Goal: Task Accomplishment & Management: Complete application form

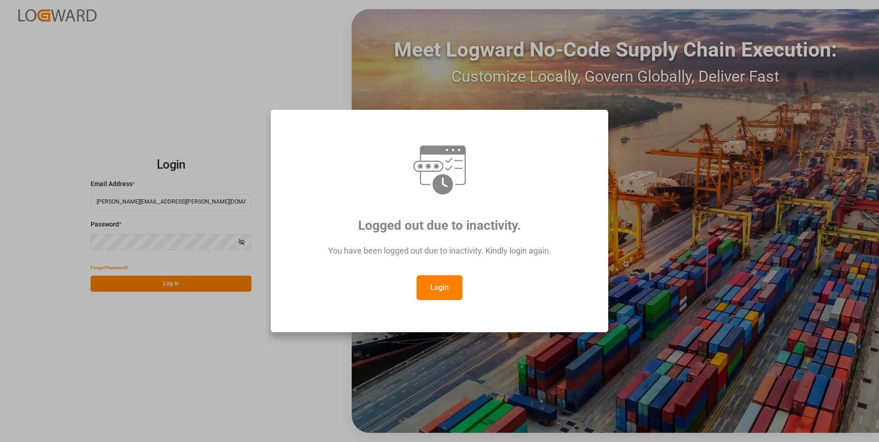
click at [437, 293] on button "Login" at bounding box center [440, 288] width 46 height 25
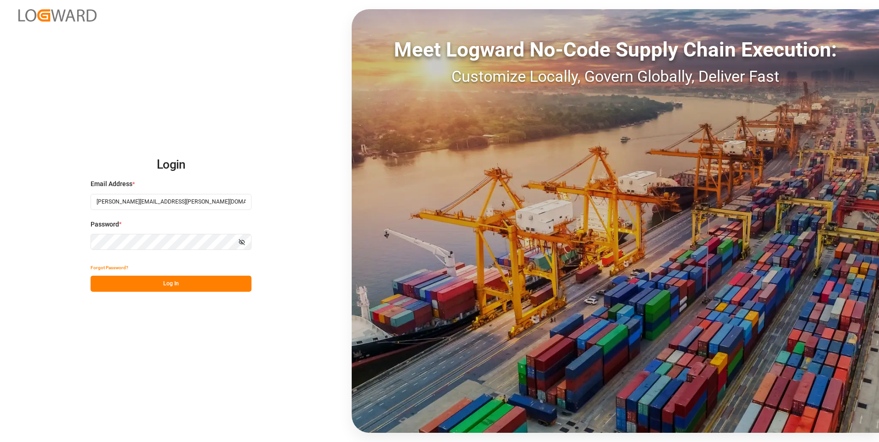
click at [219, 287] on button "Log In" at bounding box center [171, 284] width 161 height 16
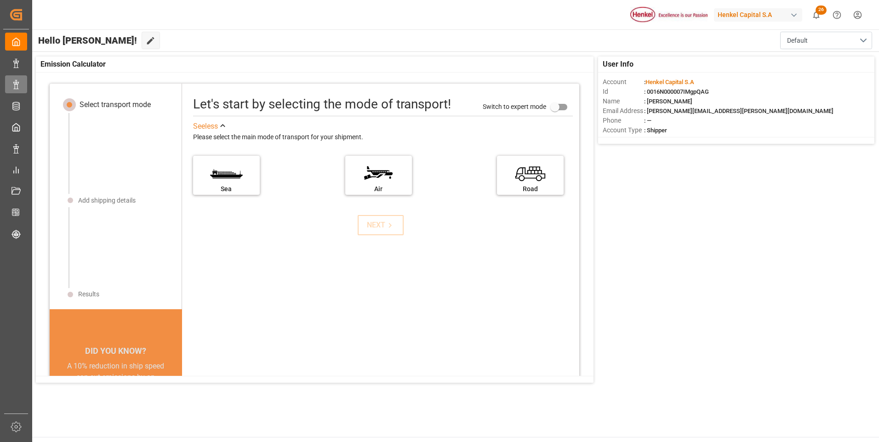
click at [17, 88] on icon at bounding box center [15, 84] width 9 height 9
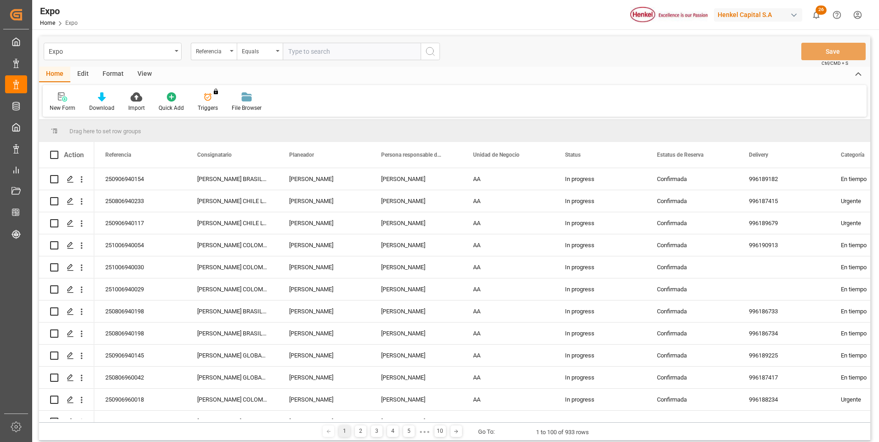
click at [338, 55] on input "text" at bounding box center [352, 51] width 138 height 17
paste input "251006940084"
type input "251006940084"
click at [428, 49] on icon "search button" at bounding box center [430, 51] width 11 height 11
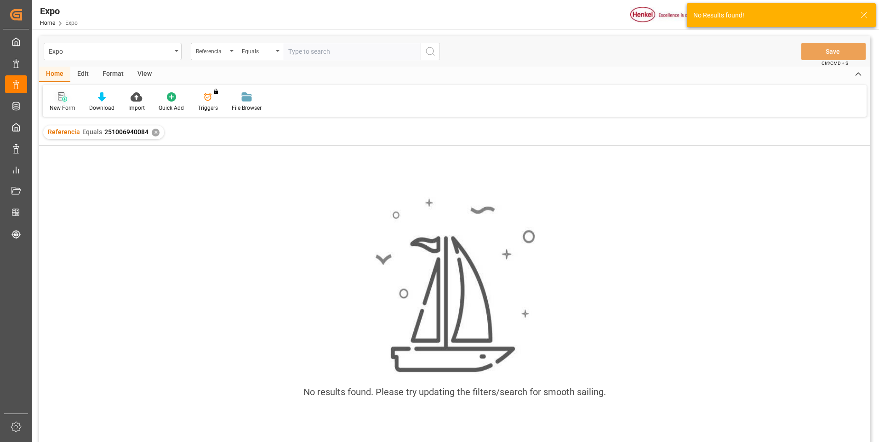
click at [64, 104] on div "New Form" at bounding box center [63, 108] width 26 height 8
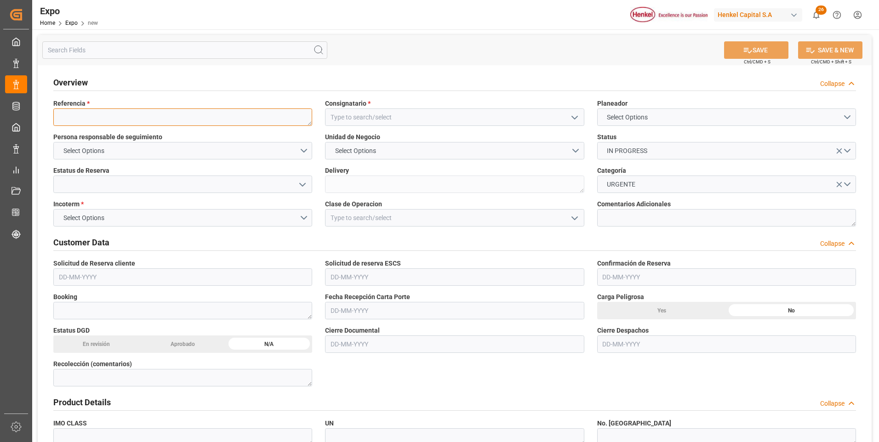
click at [166, 118] on textarea at bounding box center [182, 117] width 259 height 17
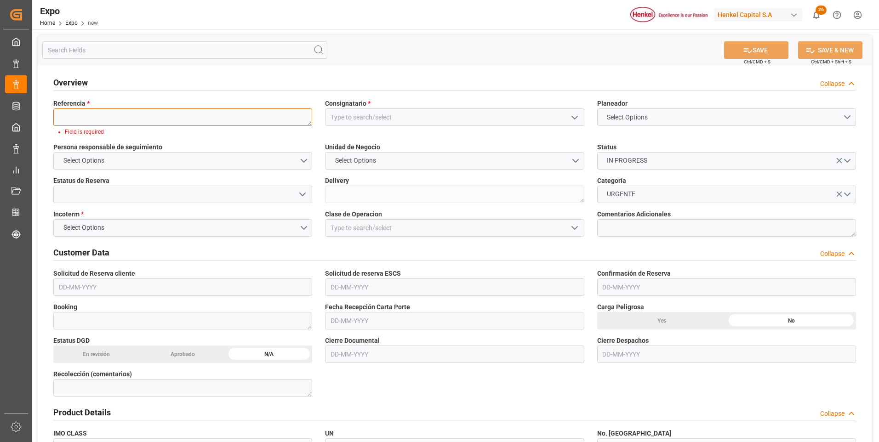
click at [166, 114] on textarea at bounding box center [182, 117] width 259 height 17
paste textarea "251006940084"
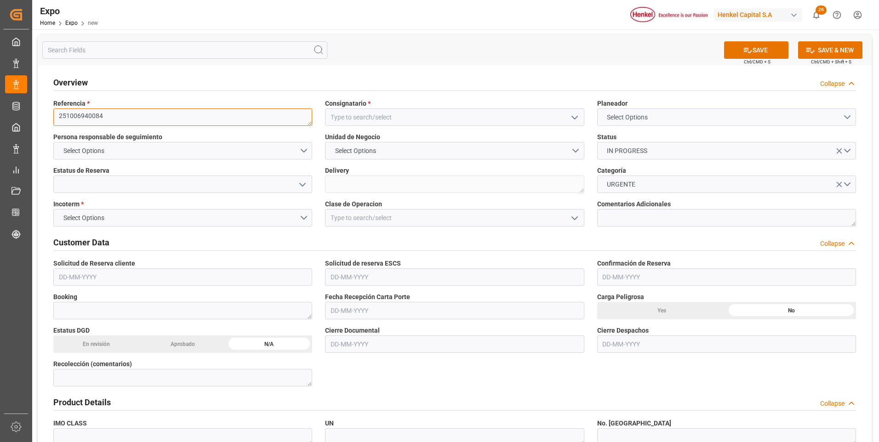
type textarea "251006940084"
click at [620, 121] on span "Select Options" at bounding box center [628, 118] width 50 height 10
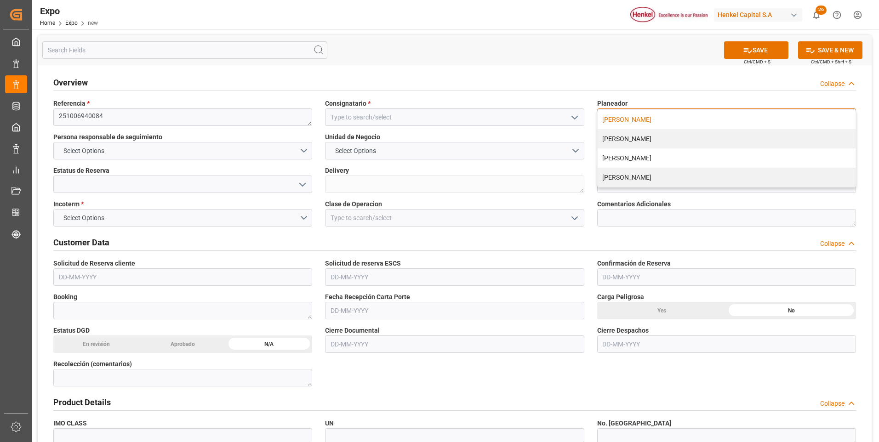
click at [625, 121] on div "[PERSON_NAME]" at bounding box center [727, 119] width 258 height 19
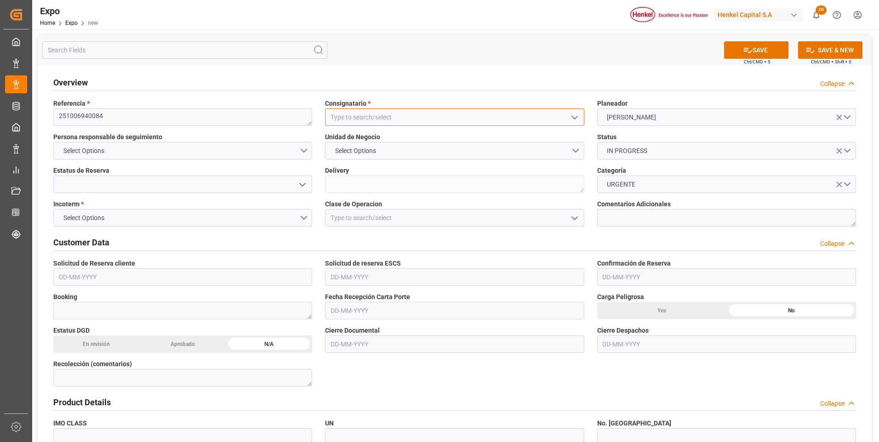
click at [390, 119] on input at bounding box center [454, 117] width 259 height 17
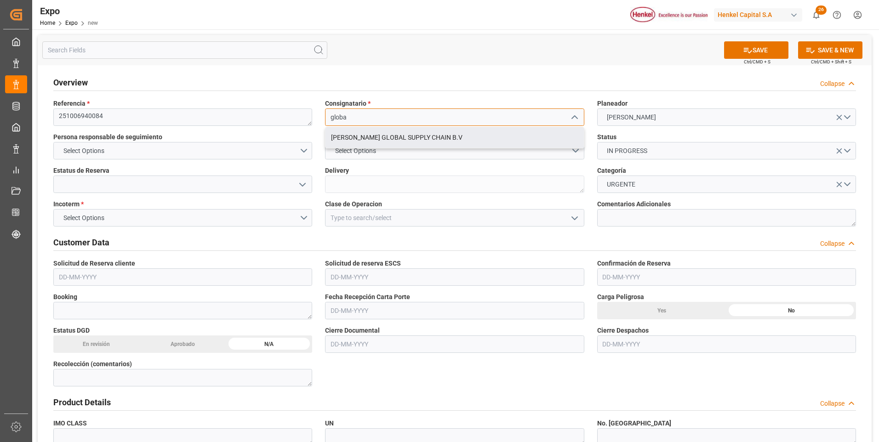
click at [389, 134] on div "[PERSON_NAME] GLOBAL SUPPLY CHAIN B.V" at bounding box center [455, 137] width 258 height 21
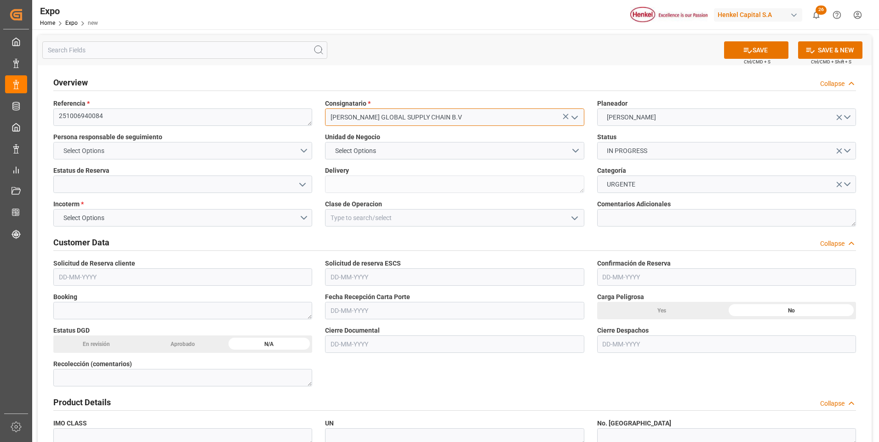
type input "[PERSON_NAME] GLOBAL SUPPLY CHAIN B.V"
click at [309, 147] on button "Select Options" at bounding box center [182, 150] width 259 height 17
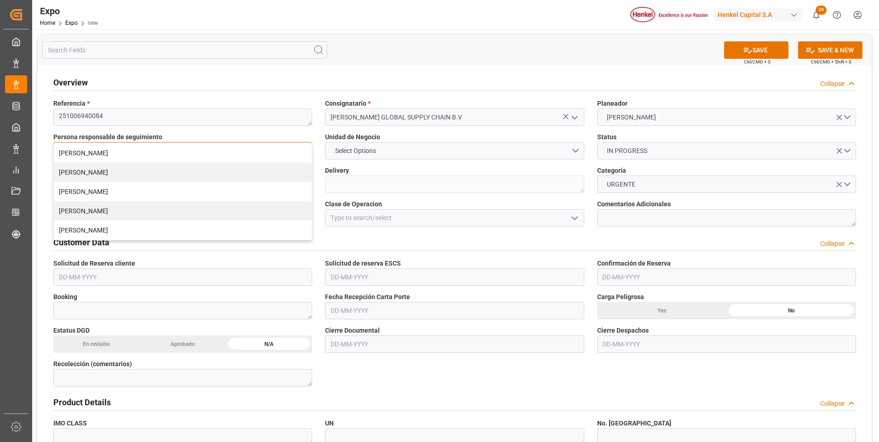
click at [309, 147] on div "[PERSON_NAME]" at bounding box center [183, 152] width 258 height 19
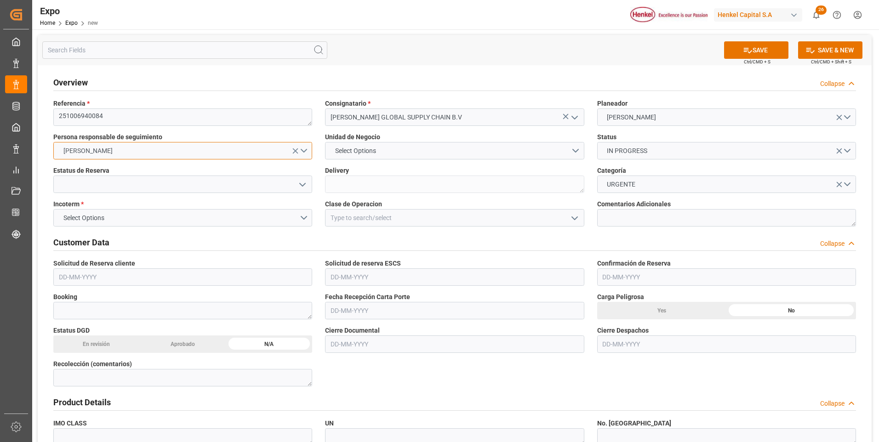
click at [308, 147] on button "[PERSON_NAME]" at bounding box center [182, 150] width 259 height 17
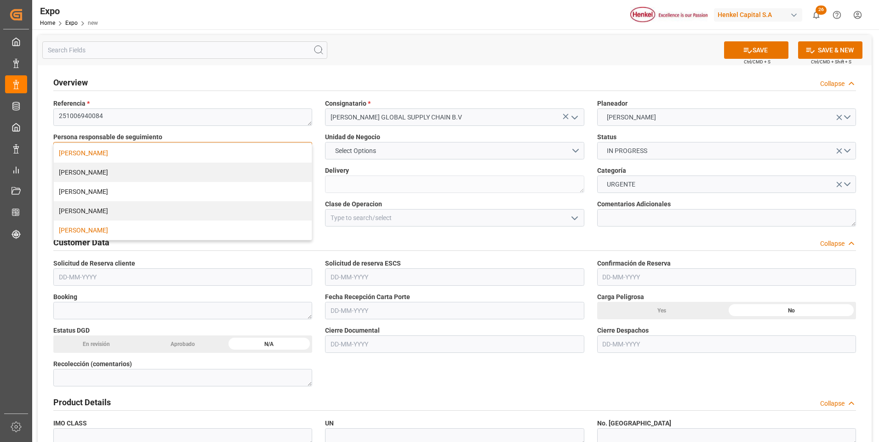
click at [159, 231] on div "[PERSON_NAME]" at bounding box center [183, 230] width 258 height 19
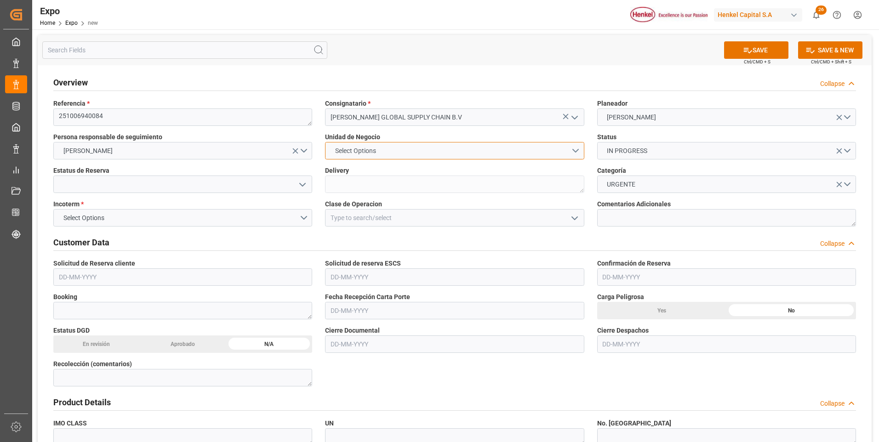
click at [576, 149] on button "Select Options" at bounding box center [454, 150] width 259 height 17
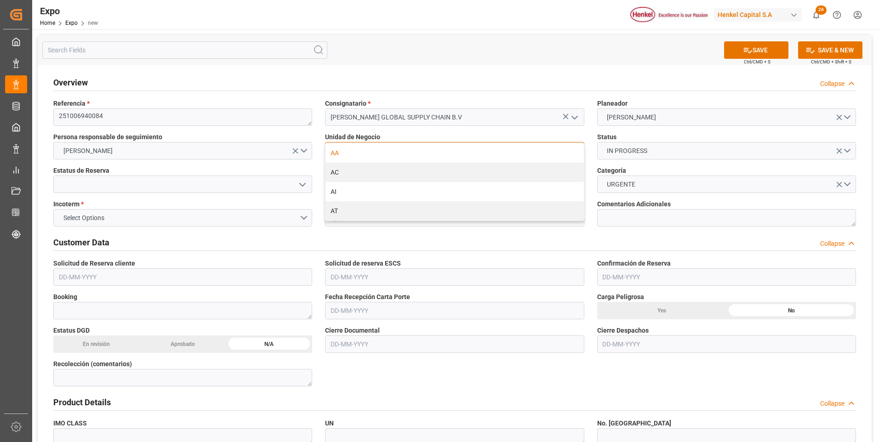
click at [431, 155] on div "AA" at bounding box center [455, 152] width 258 height 19
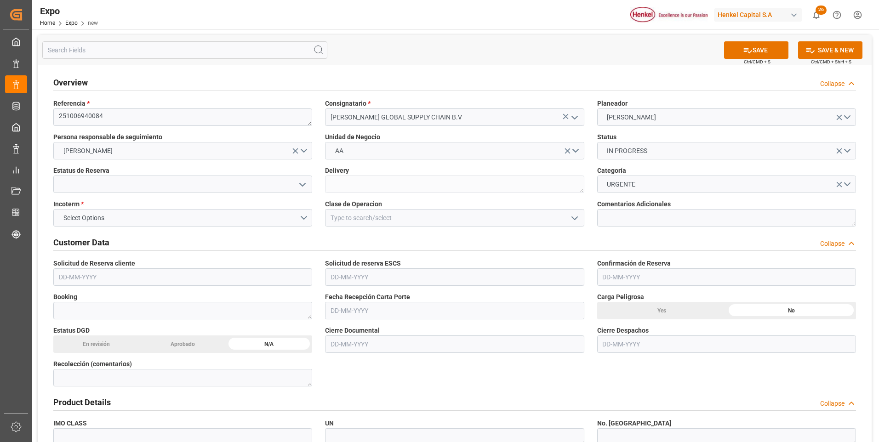
click at [303, 186] on icon "open menu" at bounding box center [302, 184] width 11 height 11
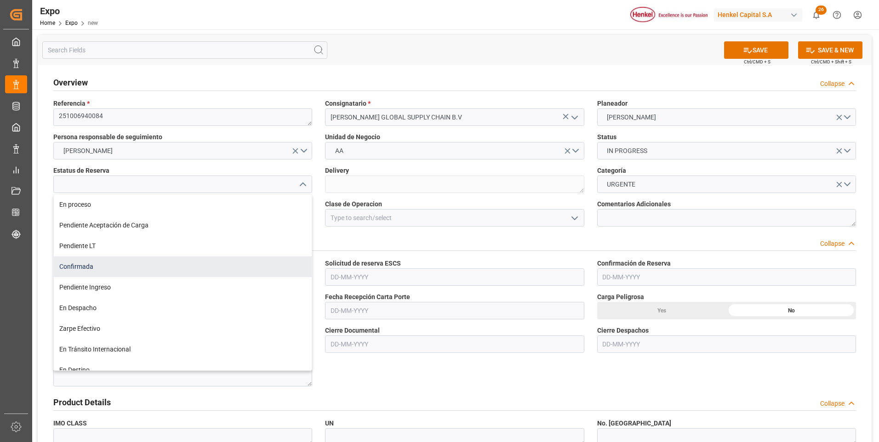
click at [112, 272] on div "Confirmada" at bounding box center [183, 267] width 258 height 21
type input "Confirmada"
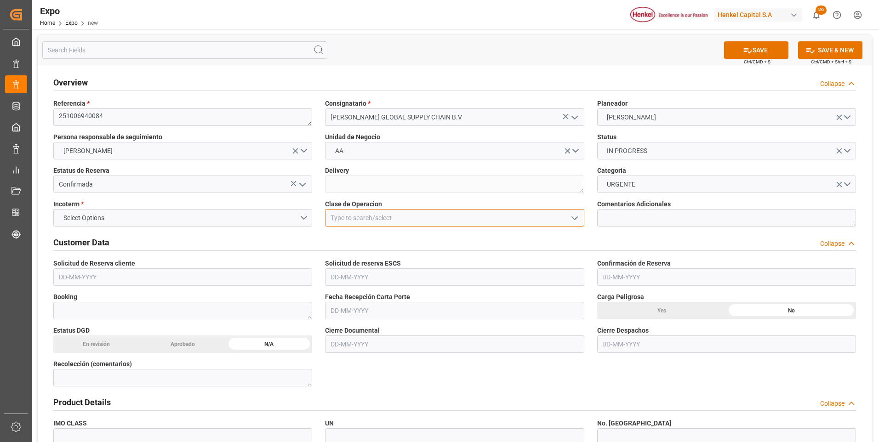
click at [581, 215] on input at bounding box center [454, 217] width 259 height 17
click at [573, 218] on polyline "open menu" at bounding box center [575, 218] width 6 height 3
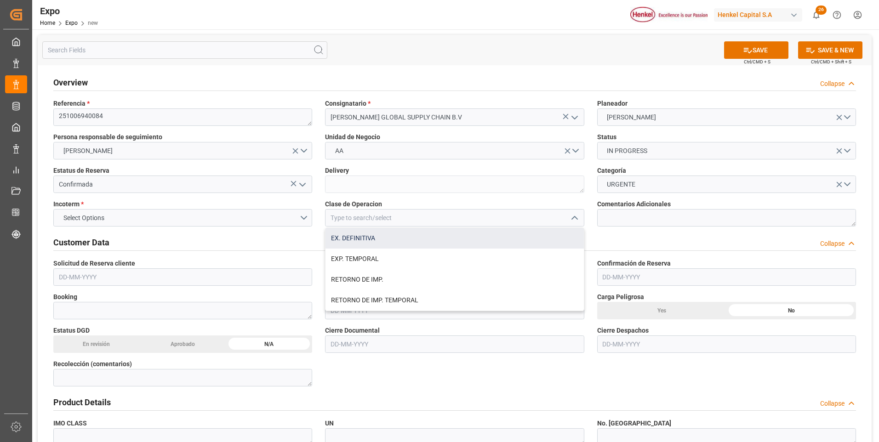
click at [495, 235] on div "EX. DEFINITIVA" at bounding box center [455, 238] width 258 height 21
type input "EX. DEFINITIVA"
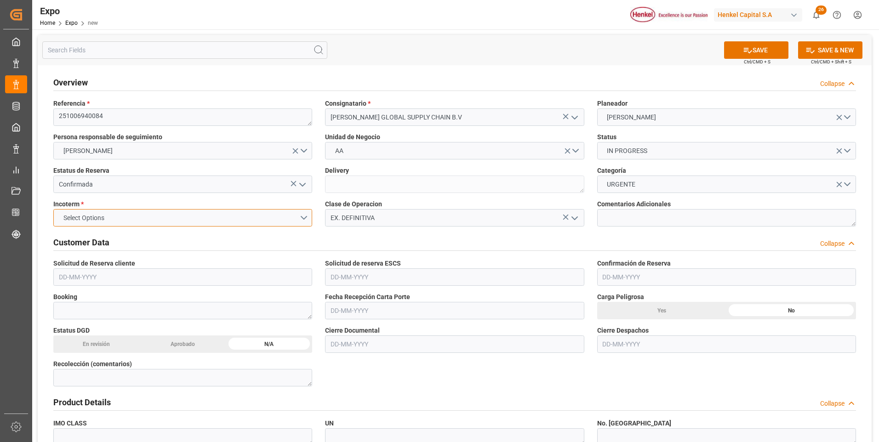
click at [302, 218] on button "Select Options" at bounding box center [182, 217] width 259 height 17
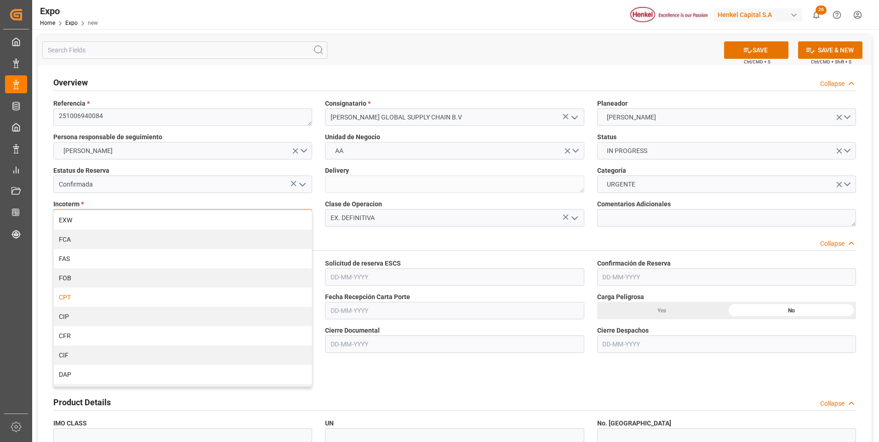
click at [123, 303] on div "CPT" at bounding box center [183, 297] width 258 height 19
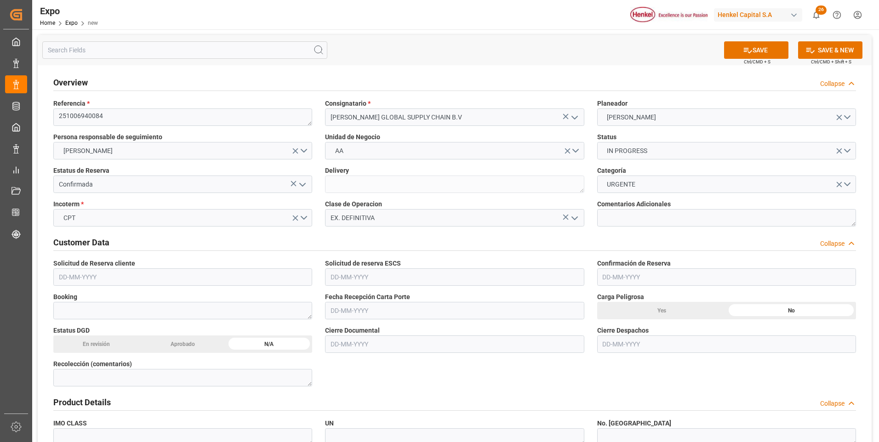
click at [81, 281] on input "text" at bounding box center [182, 277] width 259 height 17
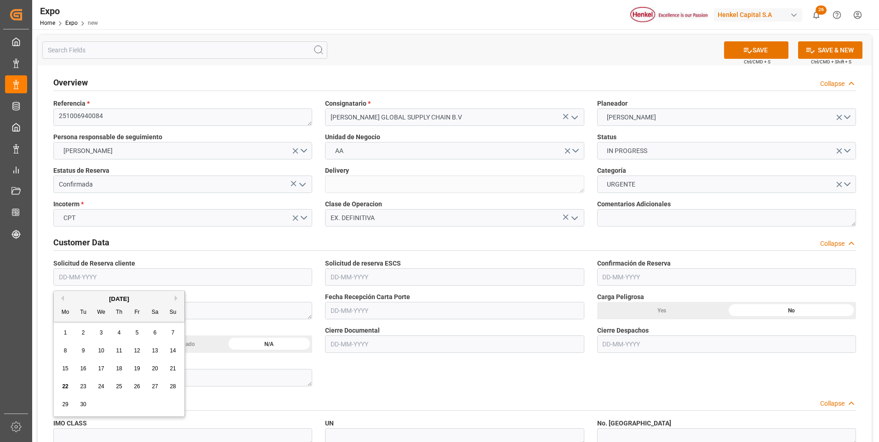
click at [116, 355] on div "11" at bounding box center [119, 351] width 11 height 11
type input "[DATE]"
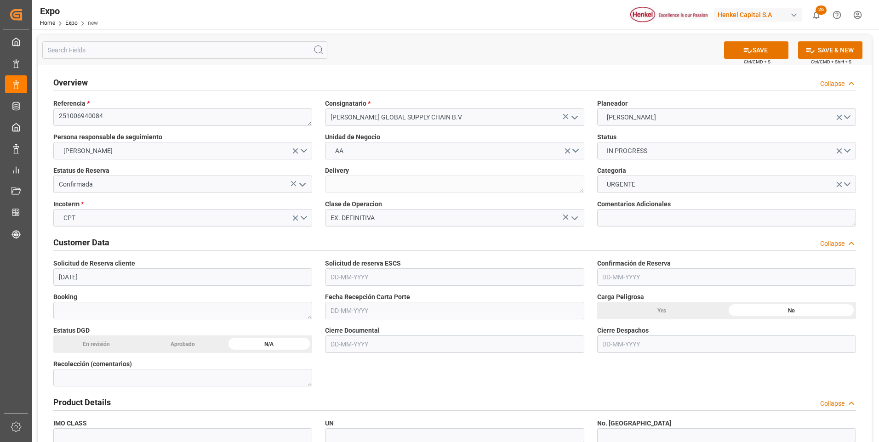
click at [357, 276] on input "text" at bounding box center [454, 277] width 259 height 17
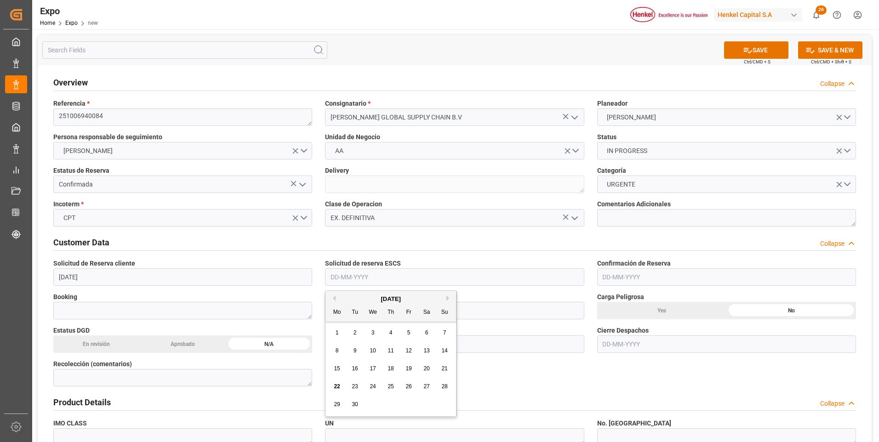
click at [392, 353] on span "11" at bounding box center [391, 351] width 6 height 6
type input "[DATE]"
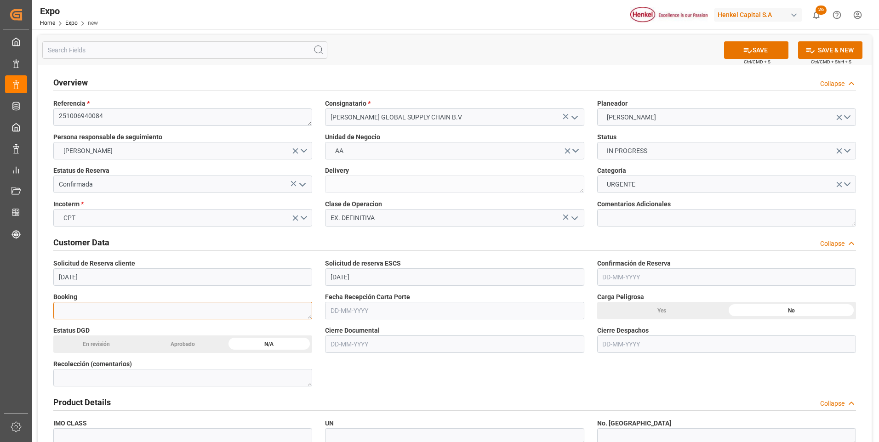
click at [260, 319] on textarea at bounding box center [182, 310] width 259 height 17
paste textarea "24603043"
type textarea "24603043"
click at [344, 311] on input "text" at bounding box center [454, 310] width 259 height 17
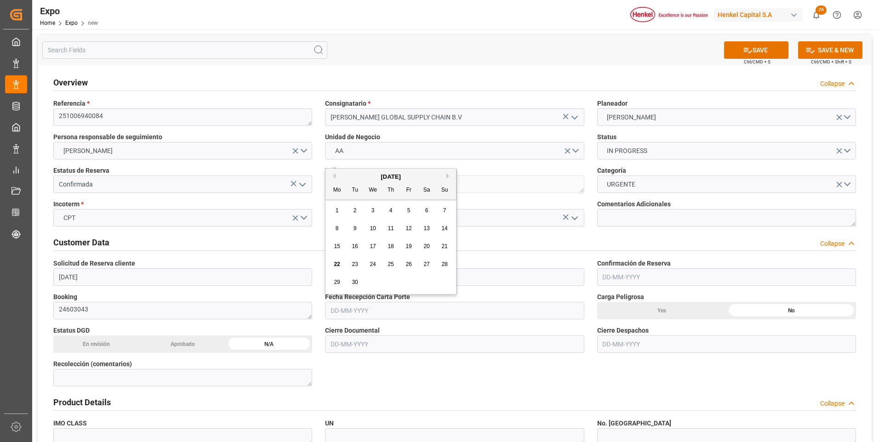
click at [391, 249] on span "18" at bounding box center [391, 246] width 6 height 6
type input "[DATE]"
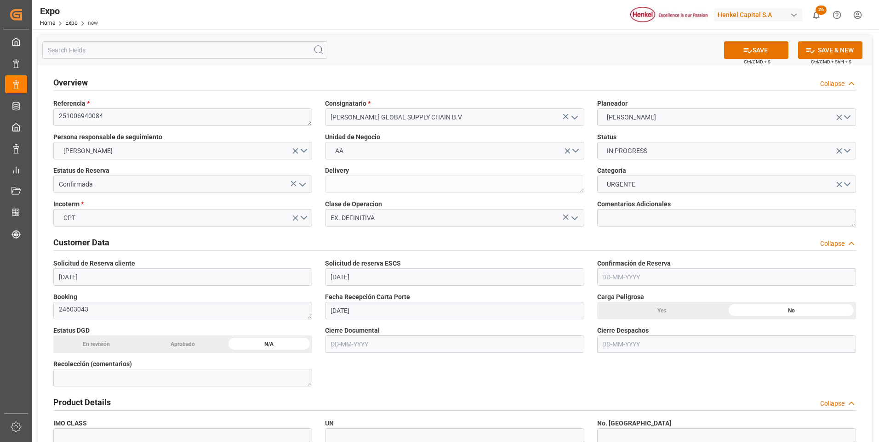
click at [354, 346] on input "text" at bounding box center [454, 344] width 259 height 17
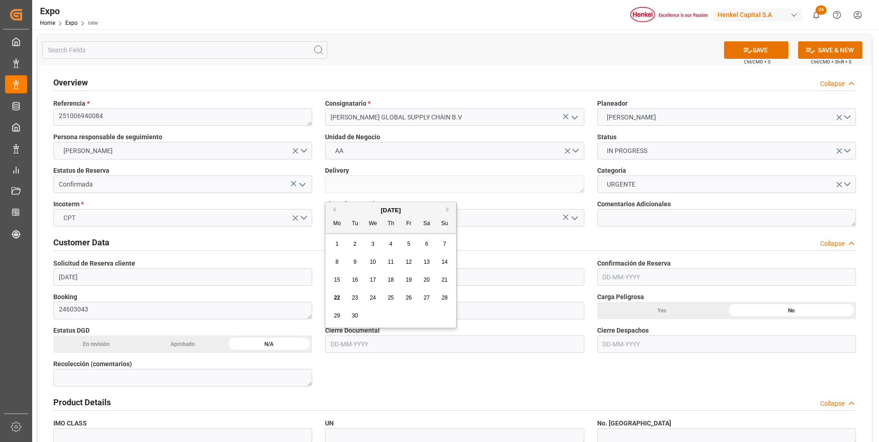
drag, startPoint x: 351, startPoint y: 296, endPoint x: 359, endPoint y: 298, distance: 8.0
click at [352, 296] on div "23" at bounding box center [355, 298] width 11 height 11
type input "[DATE]"
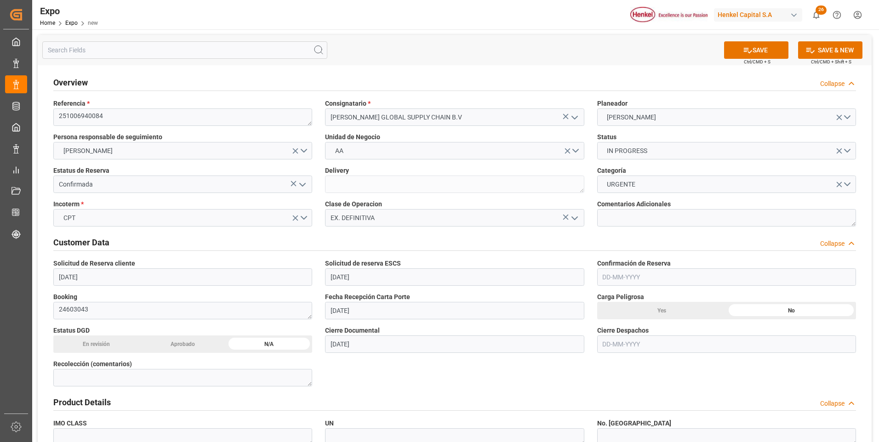
click at [626, 342] on input "text" at bounding box center [726, 344] width 259 height 17
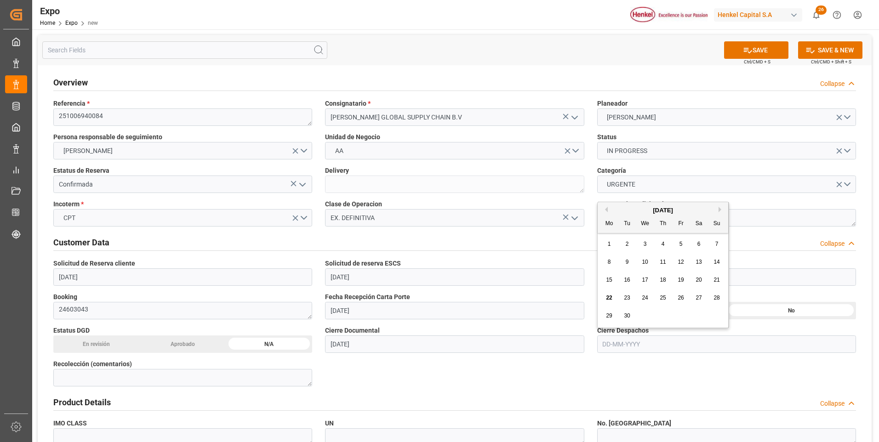
click at [697, 296] on span "27" at bounding box center [699, 298] width 6 height 6
type input "[DATE]"
